Goal: Task Accomplishment & Management: Manage account settings

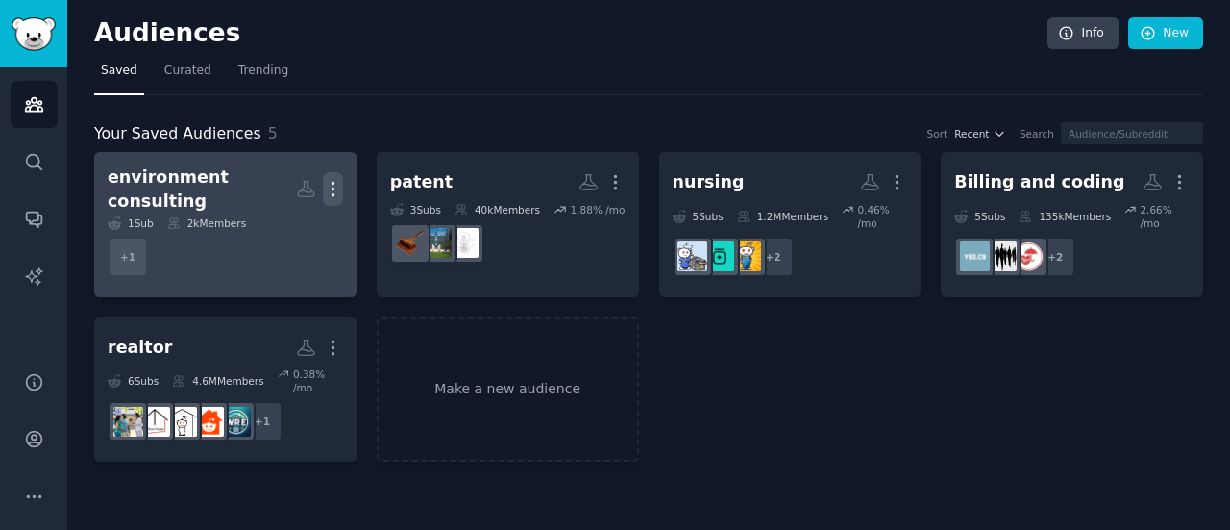
click at [330, 180] on icon "button" at bounding box center [333, 189] width 20 height 20
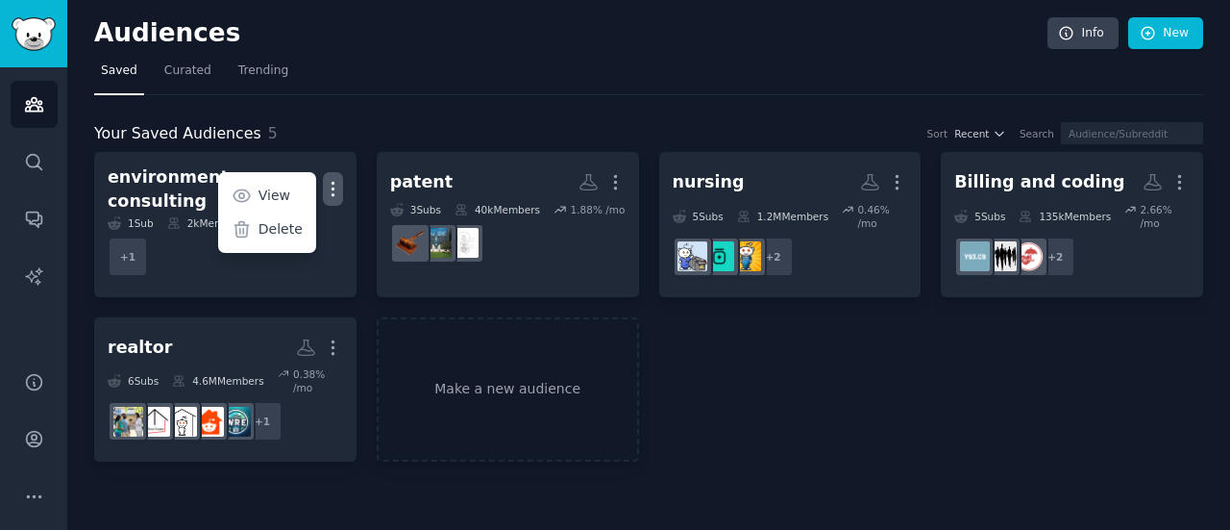
click at [468, 118] on div "Your Saved Audiences 5 Sort Recent Search environment consulting More View Dele…" at bounding box center [648, 278] width 1109 height 367
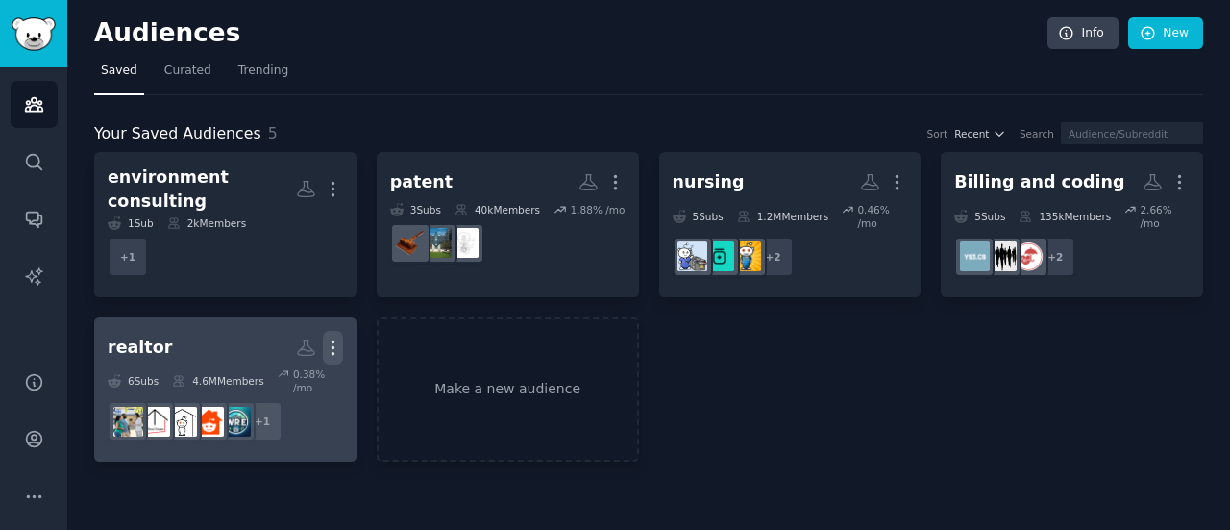
click at [334, 337] on icon "button" at bounding box center [333, 347] width 20 height 20
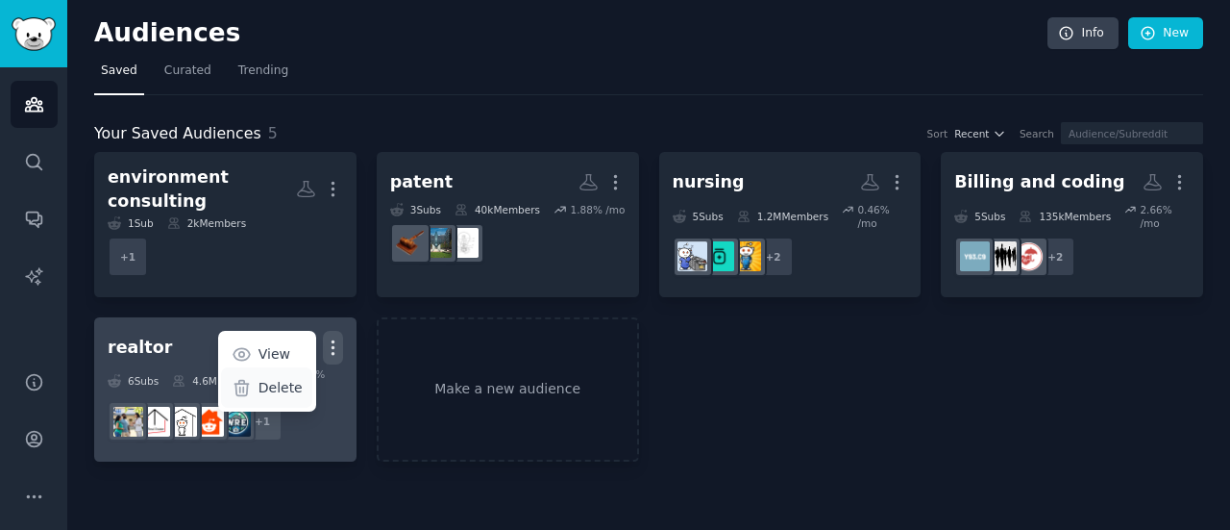
click at [263, 378] on p "Delete" at bounding box center [281, 388] width 44 height 20
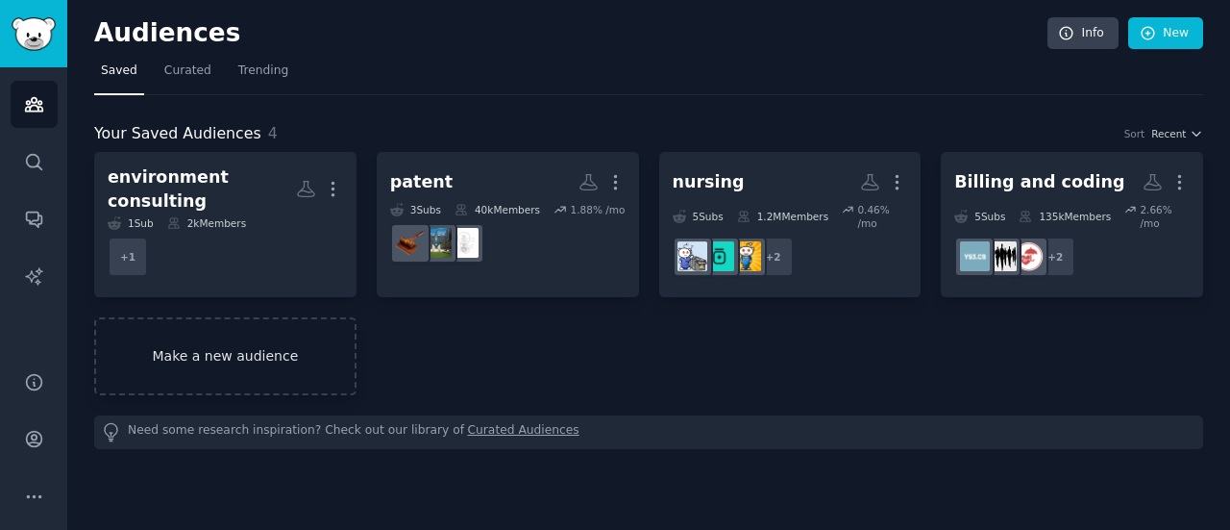
click at [208, 350] on link "Make a new audience" at bounding box center [225, 356] width 262 height 78
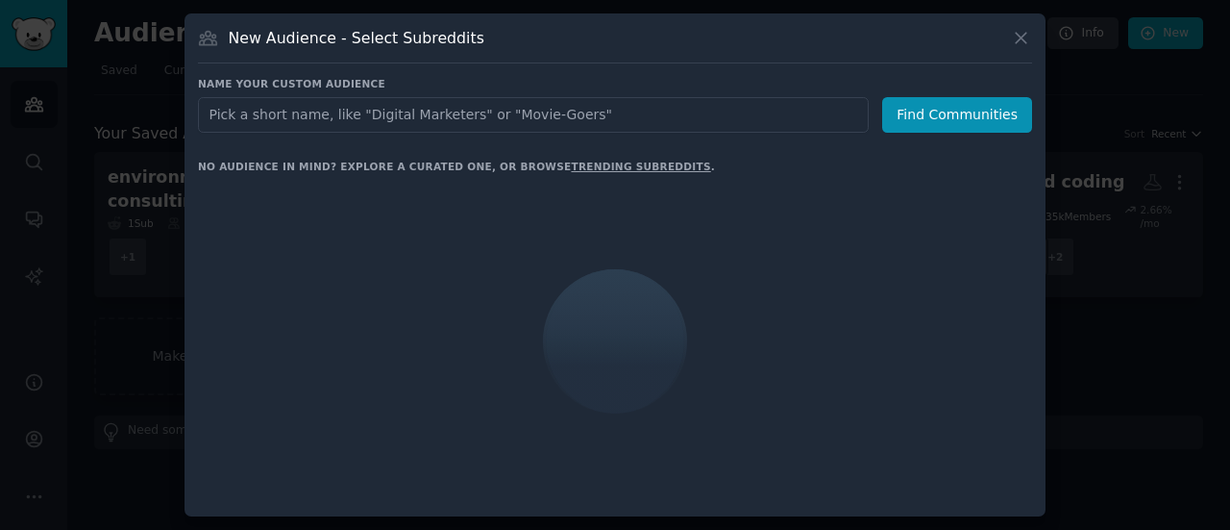
click at [350, 111] on input "text" at bounding box center [533, 115] width 671 height 36
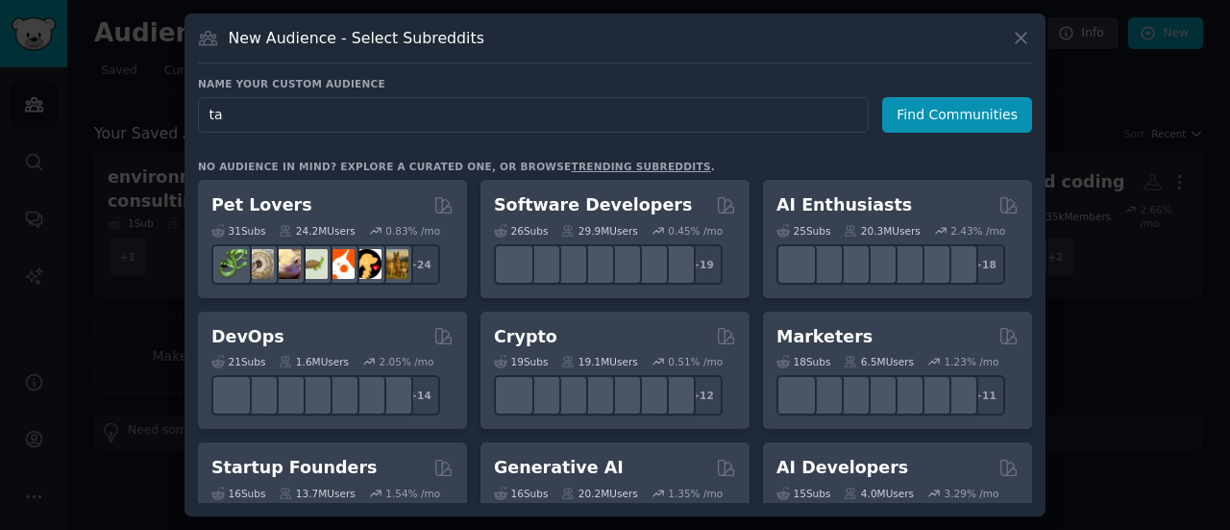
type input "tax"
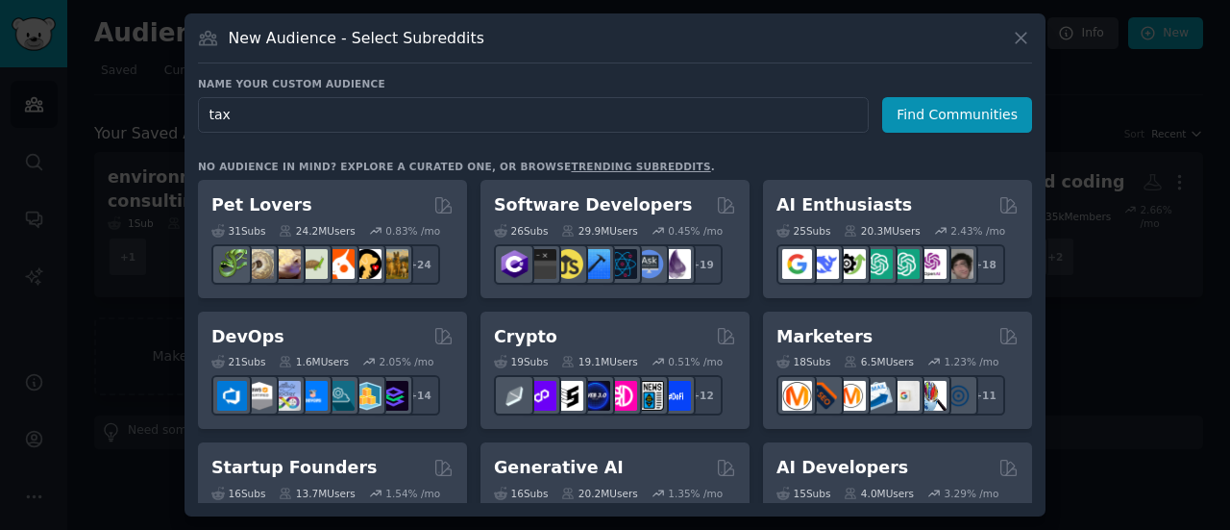
click button "Find Communities" at bounding box center [957, 115] width 150 height 36
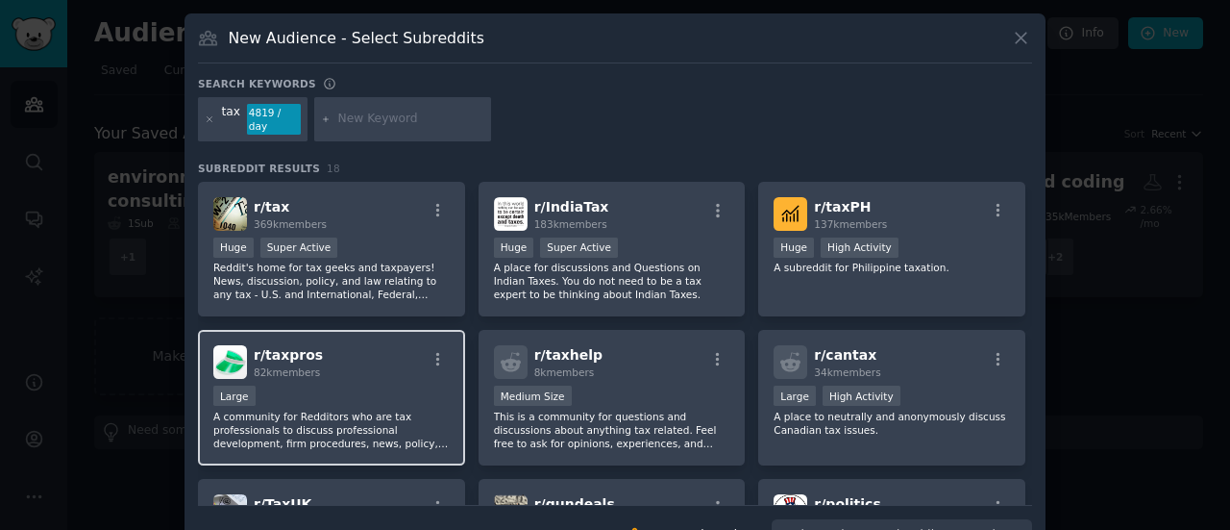
click at [361, 385] on div "Large" at bounding box center [331, 397] width 236 height 24
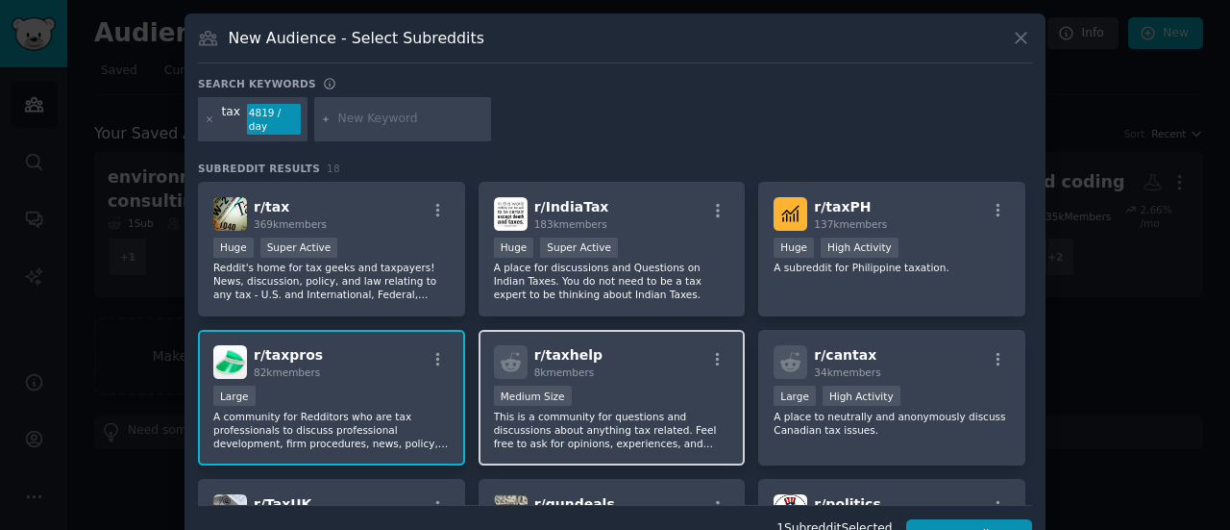
click at [619, 385] on div "Medium Size" at bounding box center [612, 397] width 236 height 24
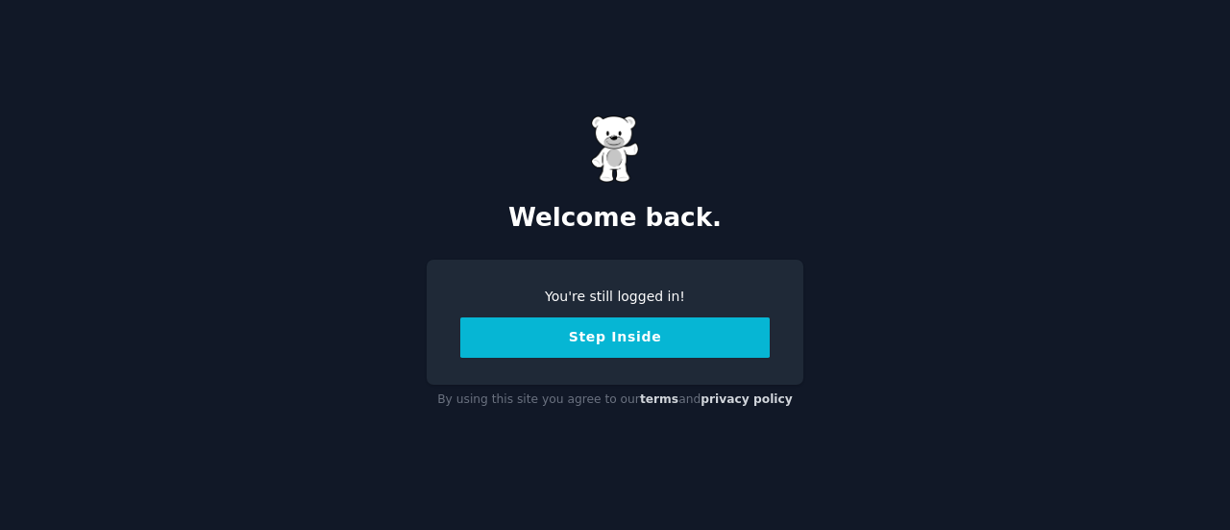
click at [643, 347] on button "Step Inside" at bounding box center [614, 337] width 309 height 40
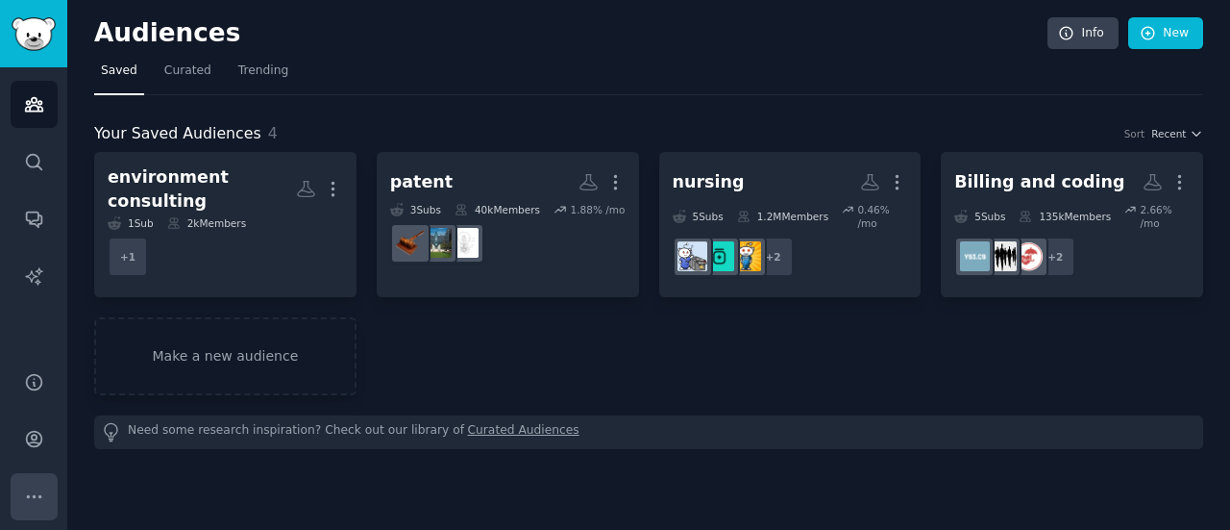
click at [37, 499] on icon "Sidebar" at bounding box center [34, 496] width 20 height 20
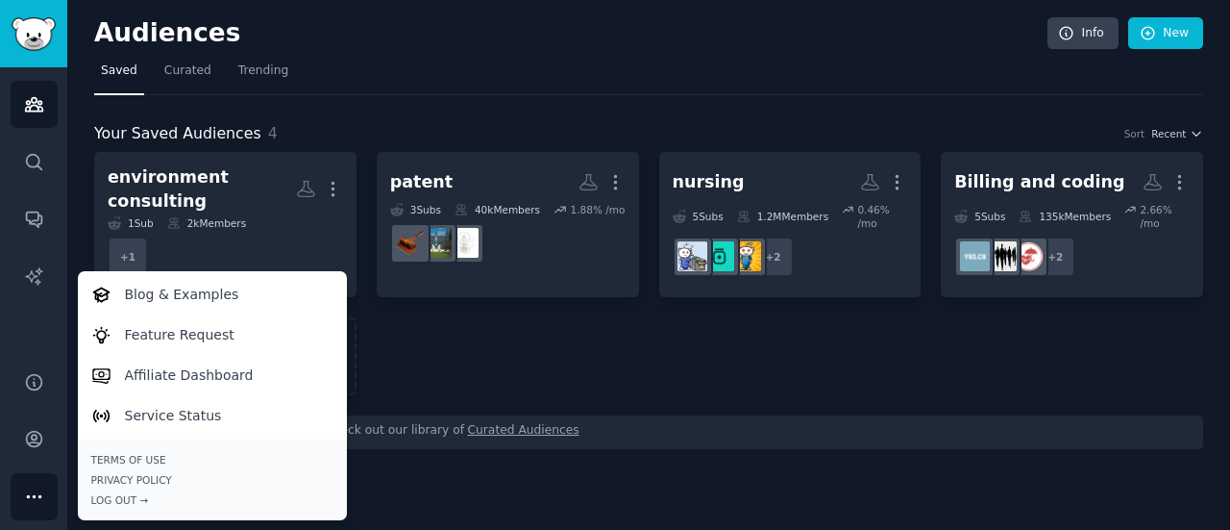
click at [37, 499] on icon "Sidebar" at bounding box center [34, 496] width 20 height 20
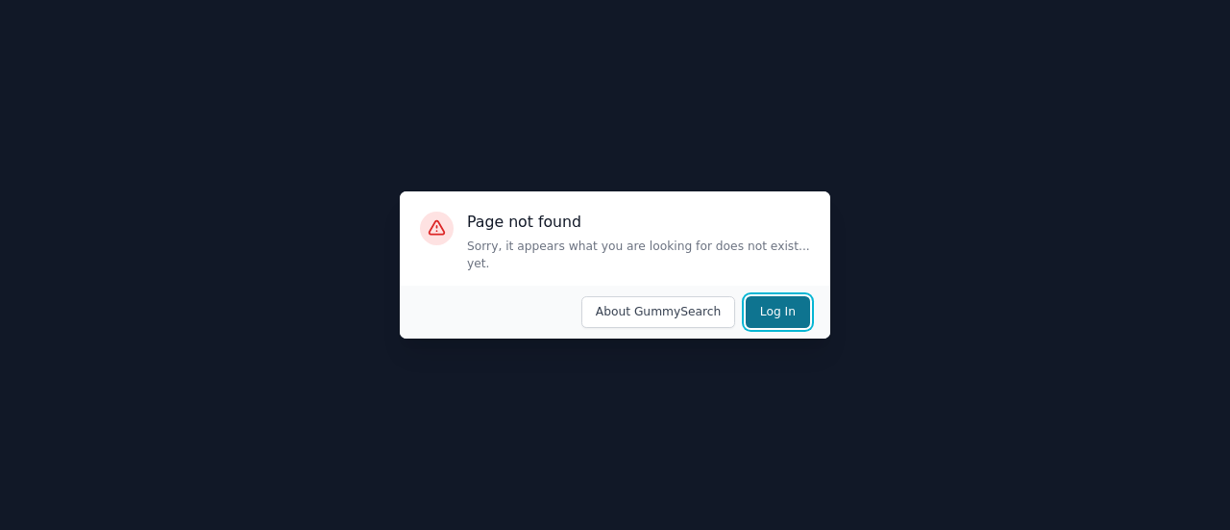
click at [763, 300] on button "Log In" at bounding box center [778, 312] width 64 height 33
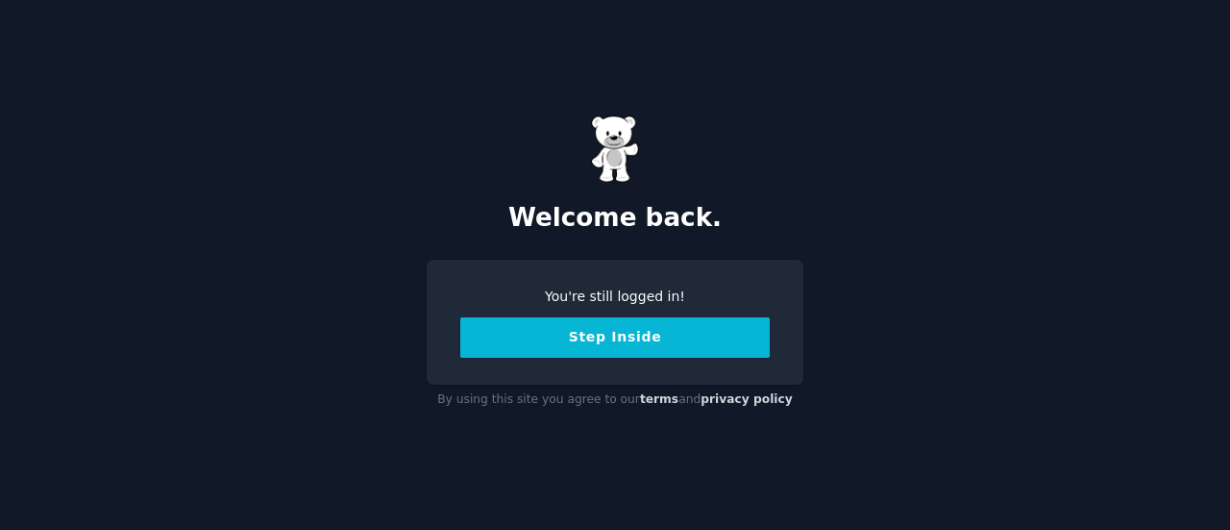
click at [652, 340] on button "Step Inside" at bounding box center [614, 337] width 309 height 40
click at [535, 335] on button "Step Inside" at bounding box center [614, 337] width 309 height 40
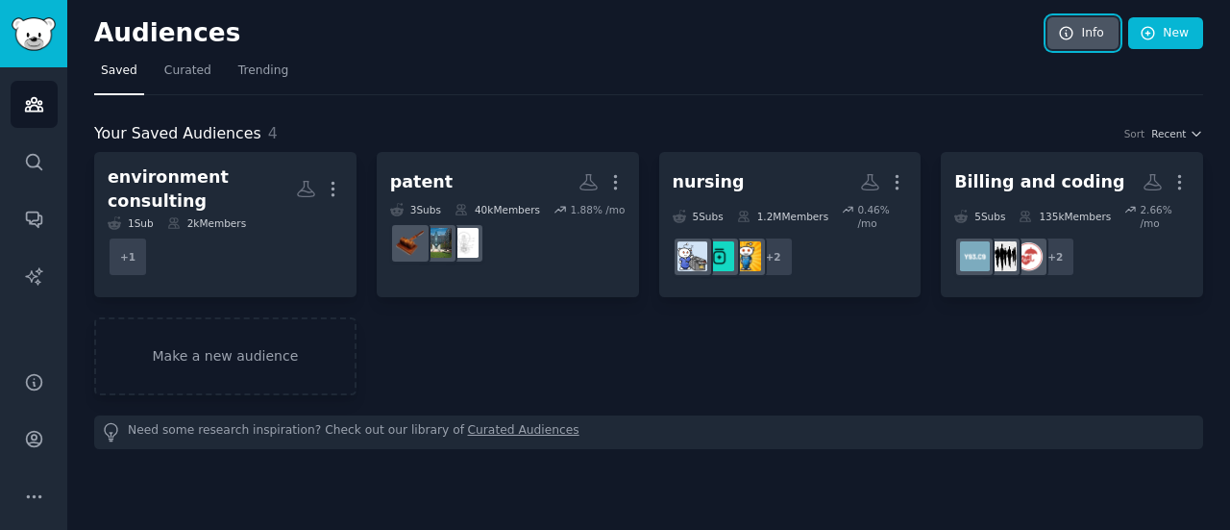
click at [1062, 27] on icon at bounding box center [1066, 33] width 17 height 17
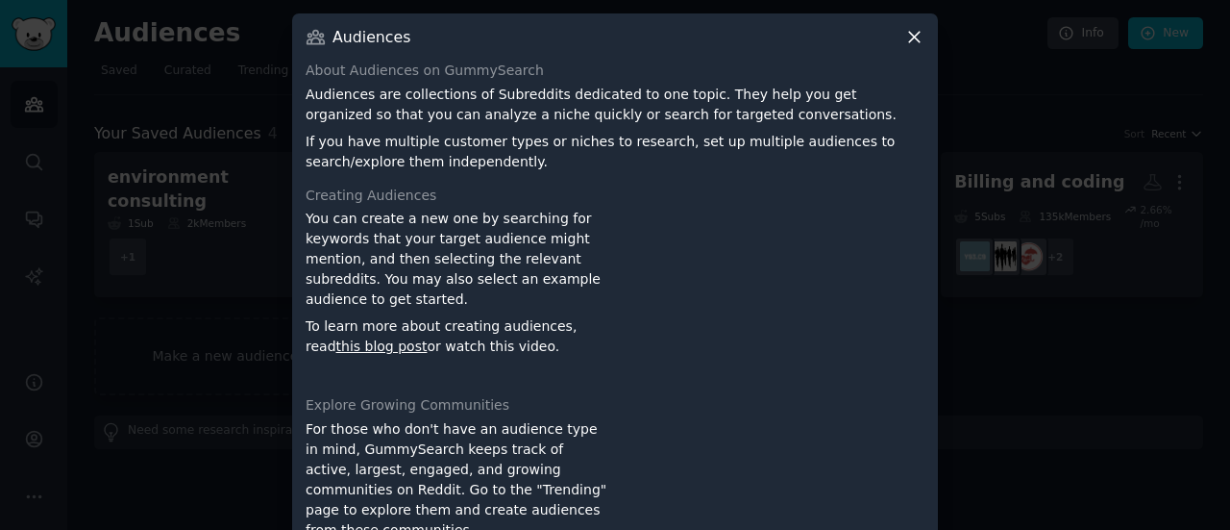
click at [915, 37] on icon at bounding box center [914, 37] width 20 height 20
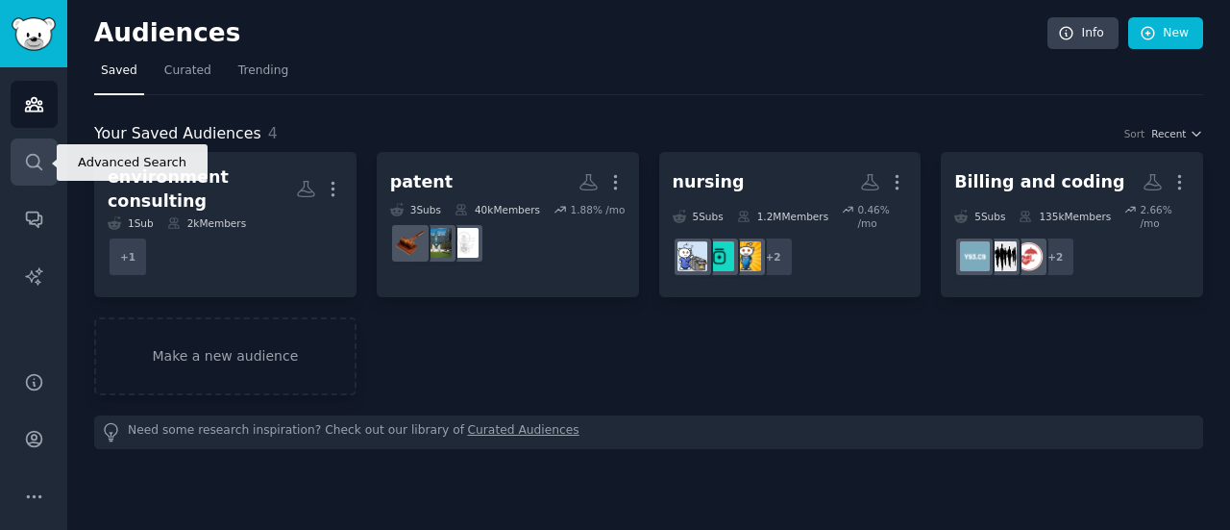
click at [50, 143] on link "Search" at bounding box center [34, 161] width 47 height 47
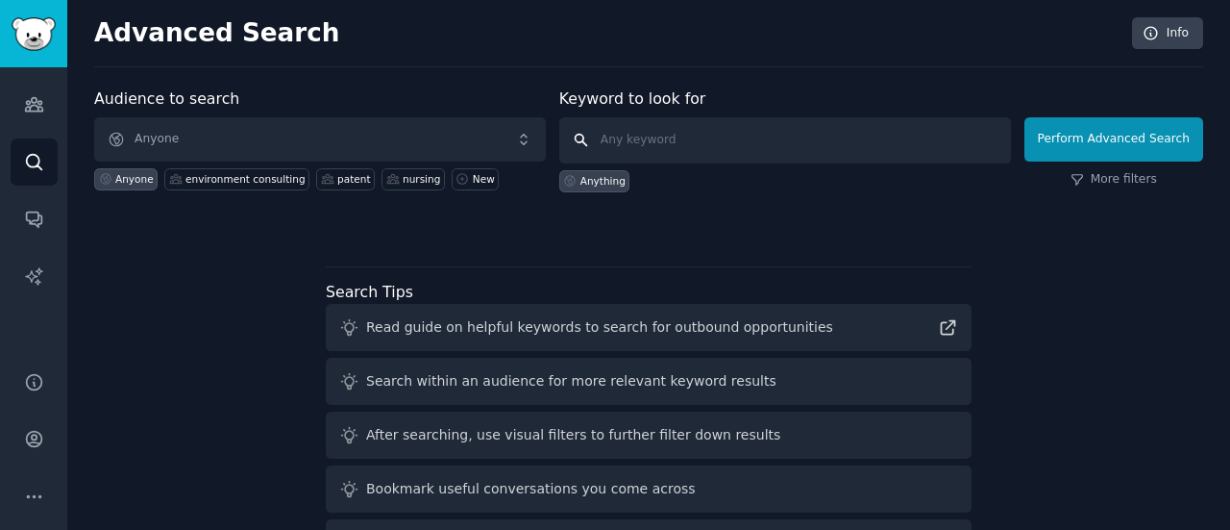
click at [655, 136] on input "text" at bounding box center [785, 140] width 452 height 46
type input "rename file"
click button "Perform Advanced Search" at bounding box center [1113, 139] width 179 height 44
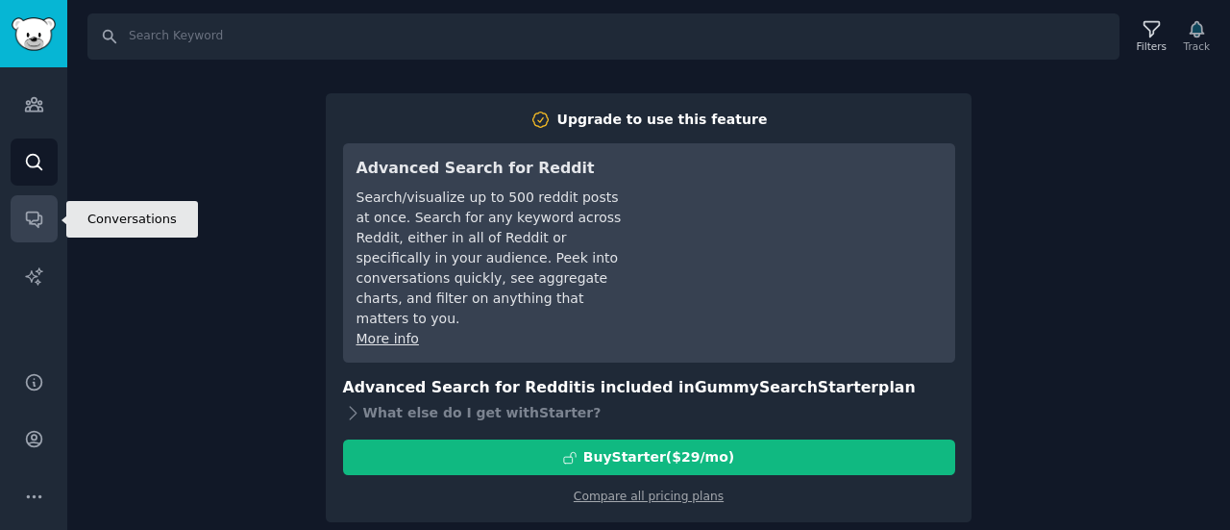
click at [38, 212] on icon "Sidebar" at bounding box center [33, 219] width 15 height 15
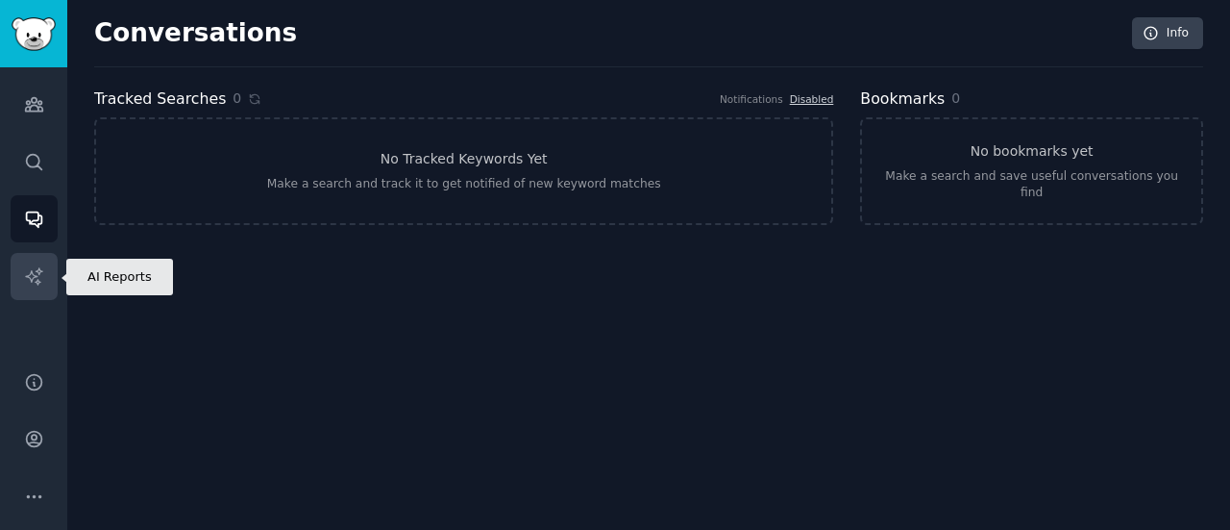
click at [34, 271] on icon "Sidebar" at bounding box center [34, 276] width 20 height 20
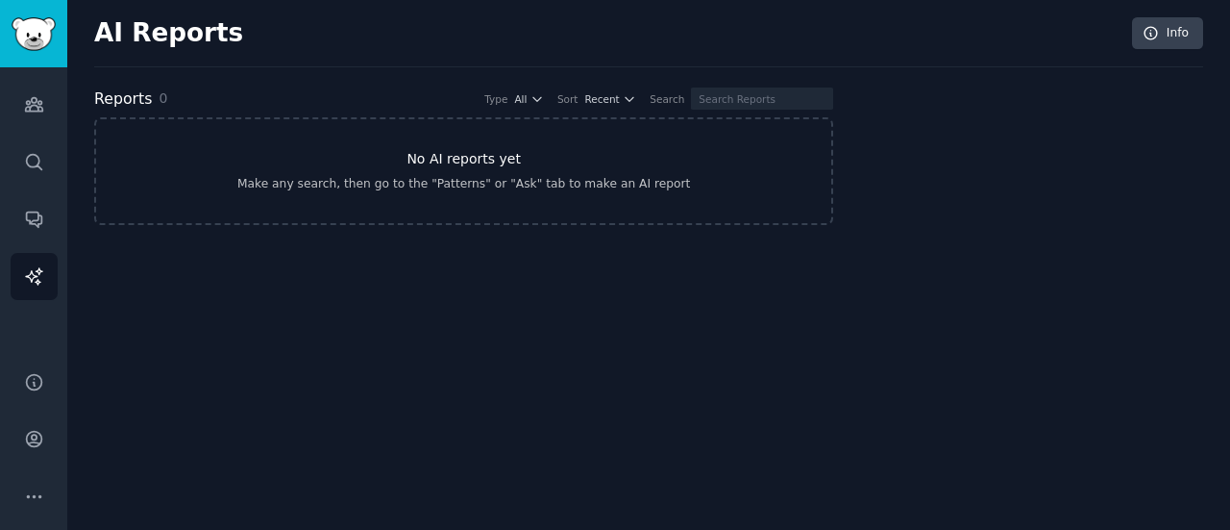
click at [306, 154] on link "No AI reports yet Make any search, then go to the "Patterns" or "Ask" tab to ma…" at bounding box center [463, 171] width 739 height 108
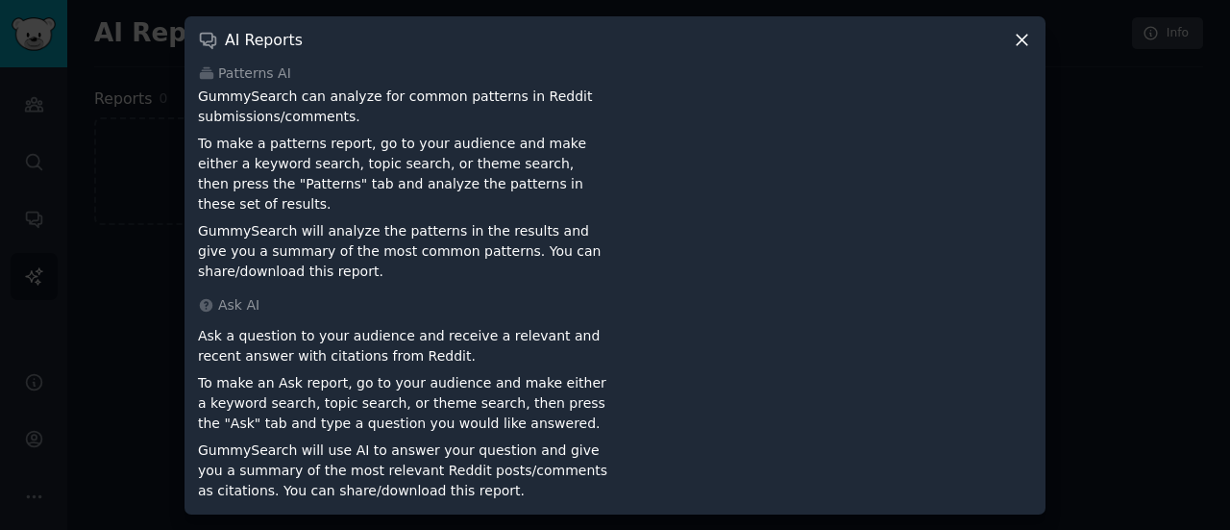
click at [1021, 45] on icon at bounding box center [1022, 40] width 11 height 11
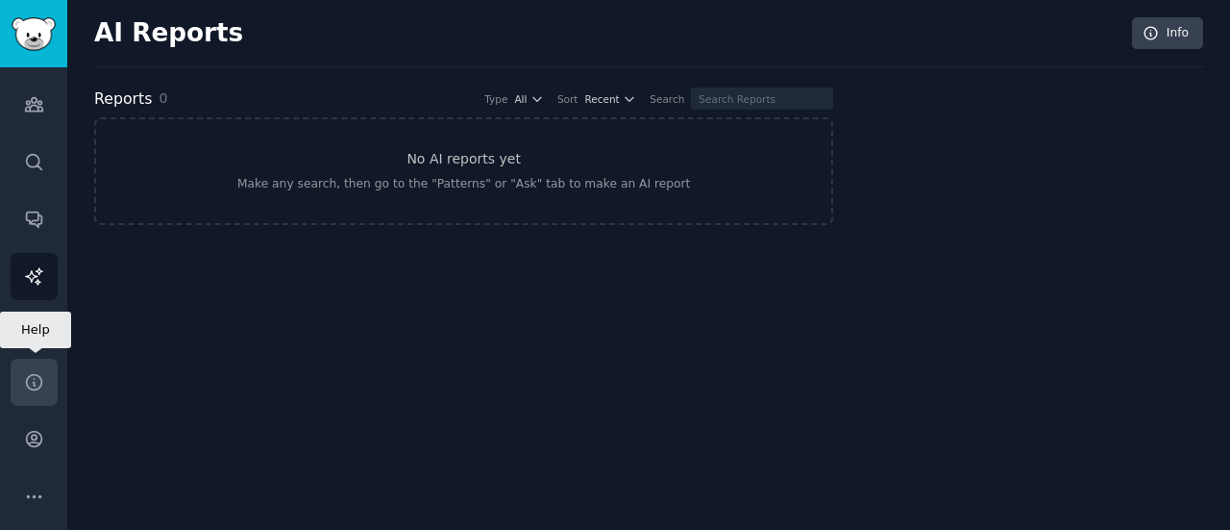
click at [37, 377] on icon "Sidebar" at bounding box center [34, 382] width 20 height 20
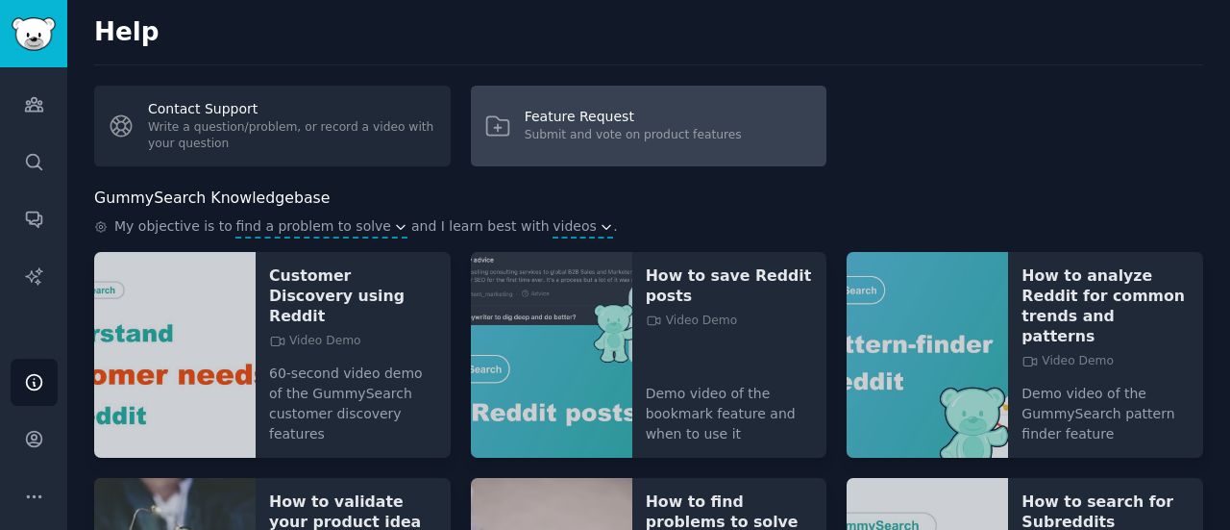
click at [611, 134] on div "Submit and vote on product features" at bounding box center [633, 135] width 217 height 17
